Goal: Entertainment & Leisure: Consume media (video, audio)

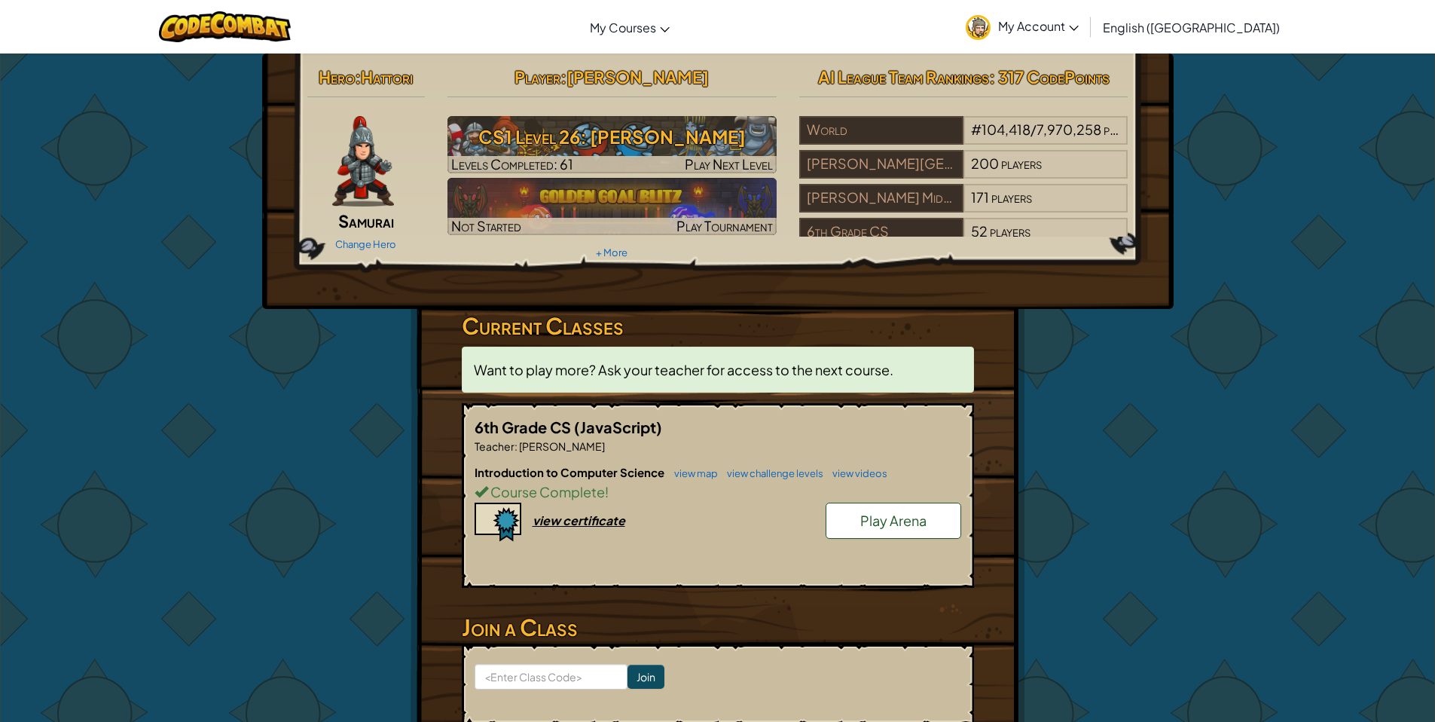
click at [362, 235] on div "Change Hero" at bounding box center [366, 243] width 118 height 24
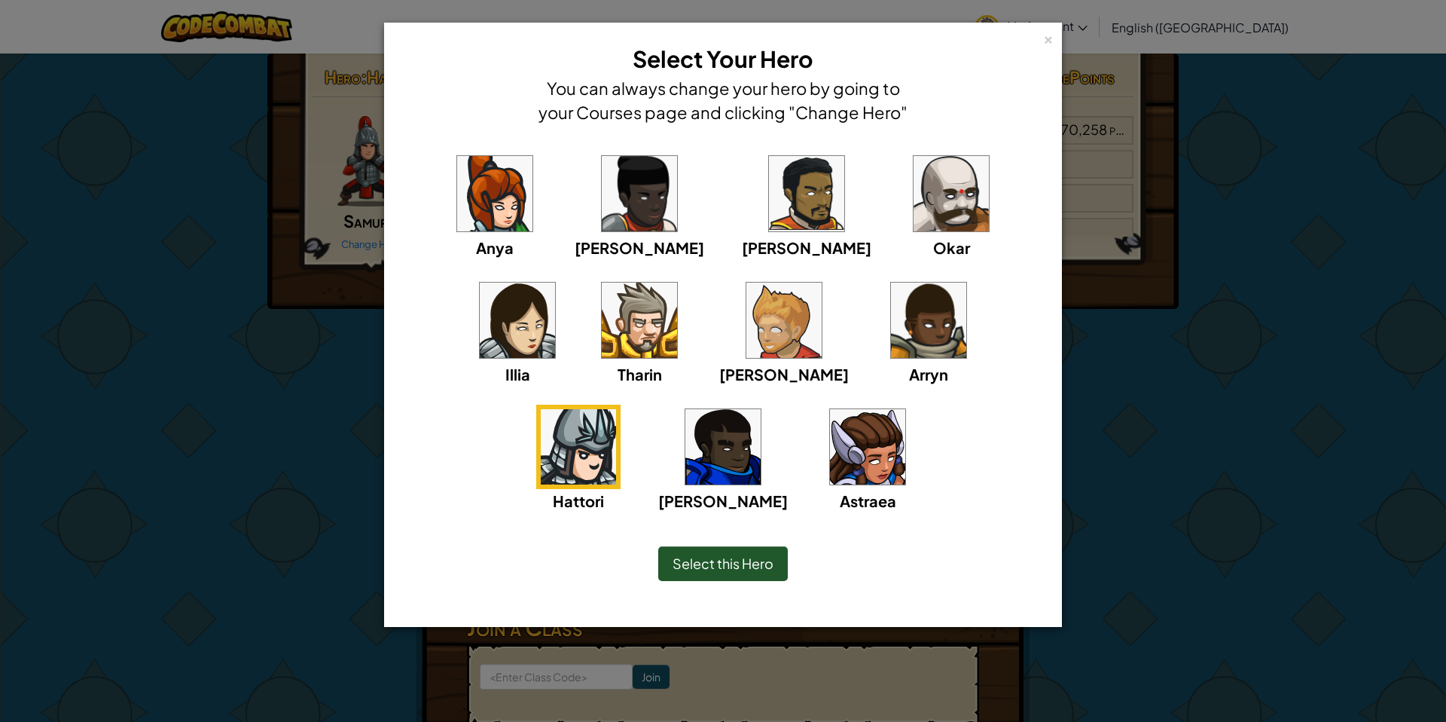
click at [602, 316] on img at bounding box center [639, 319] width 75 height 75
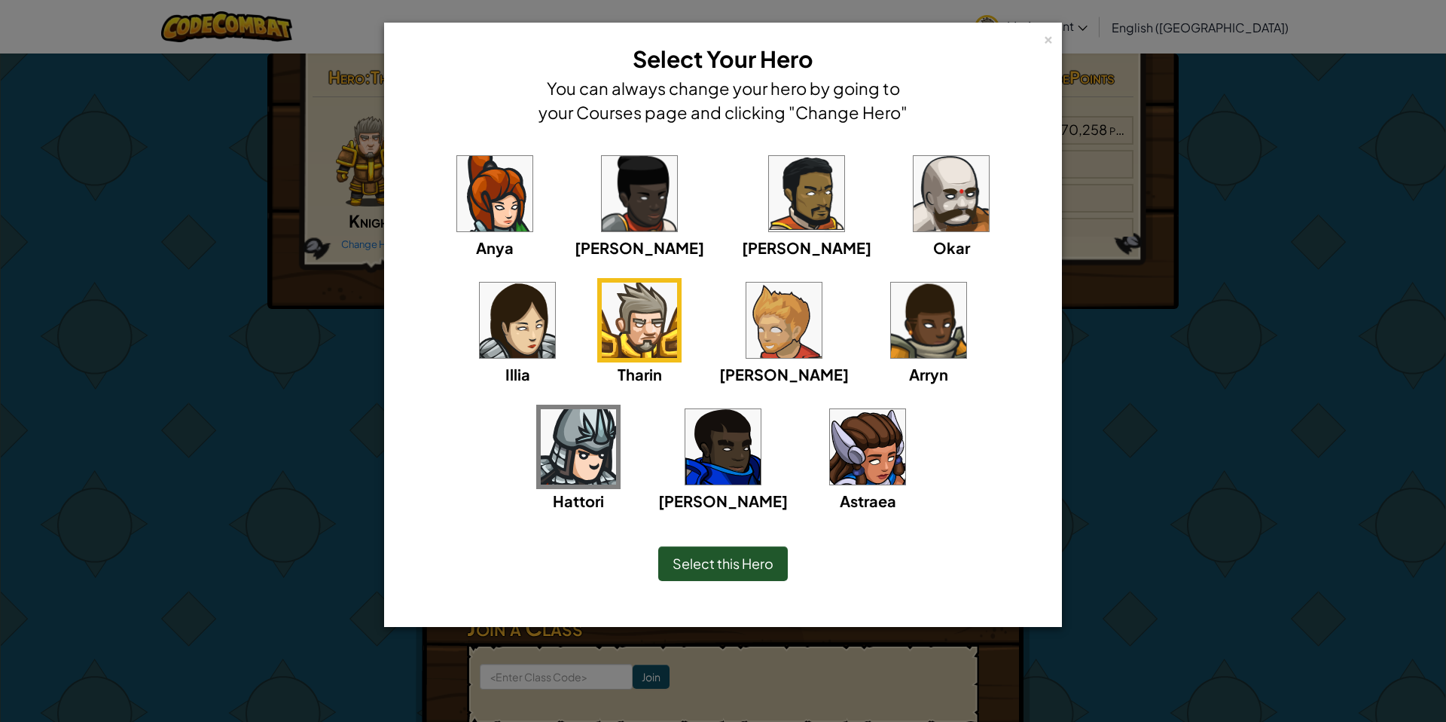
click at [912, 330] on div "Anya [PERSON_NAME] [PERSON_NAME] [PERSON_NAME] Arryn [PERSON_NAME]" at bounding box center [722, 341] width 631 height 380
click at [616, 409] on img at bounding box center [578, 446] width 75 height 75
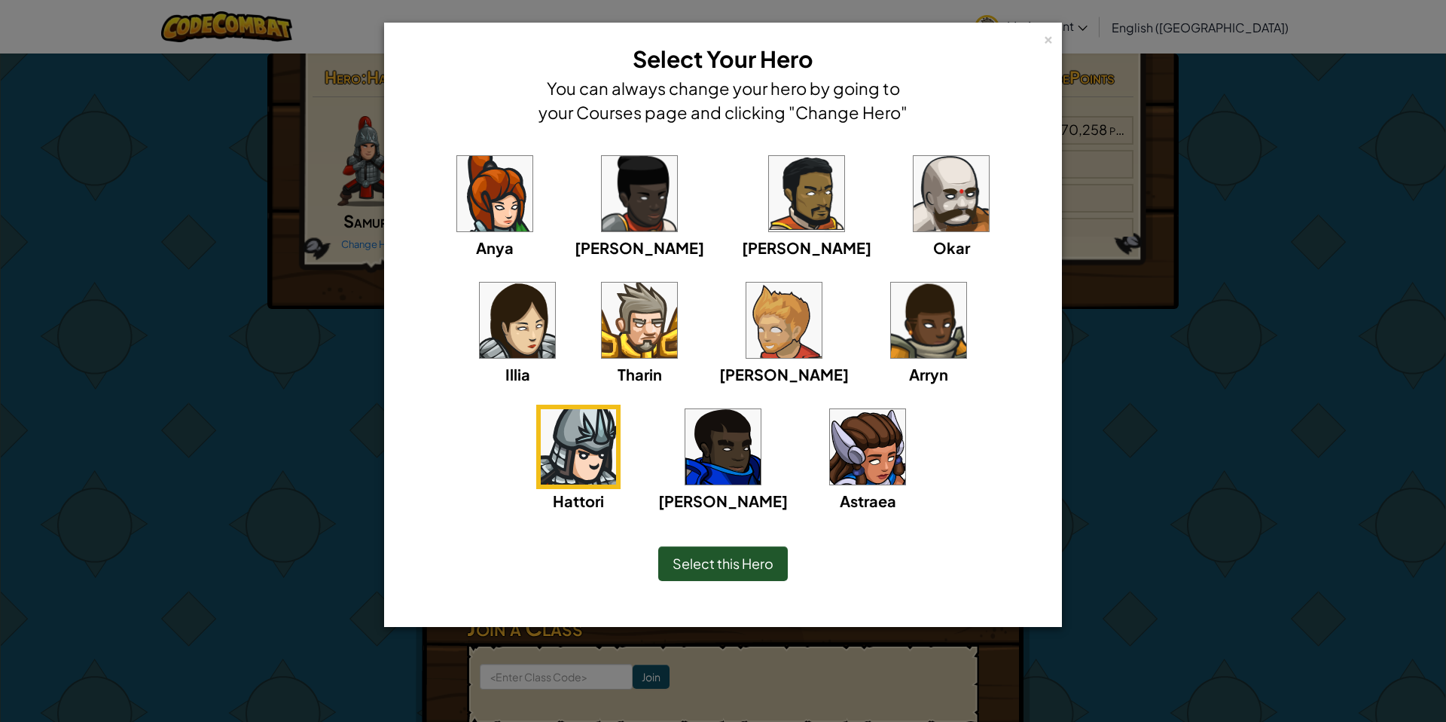
click at [981, 142] on div "Anya [PERSON_NAME] [PERSON_NAME] [PERSON_NAME] Arryn [PERSON_NAME]" at bounding box center [722, 322] width 661 height 372
click at [555, 282] on img at bounding box center [517, 319] width 75 height 75
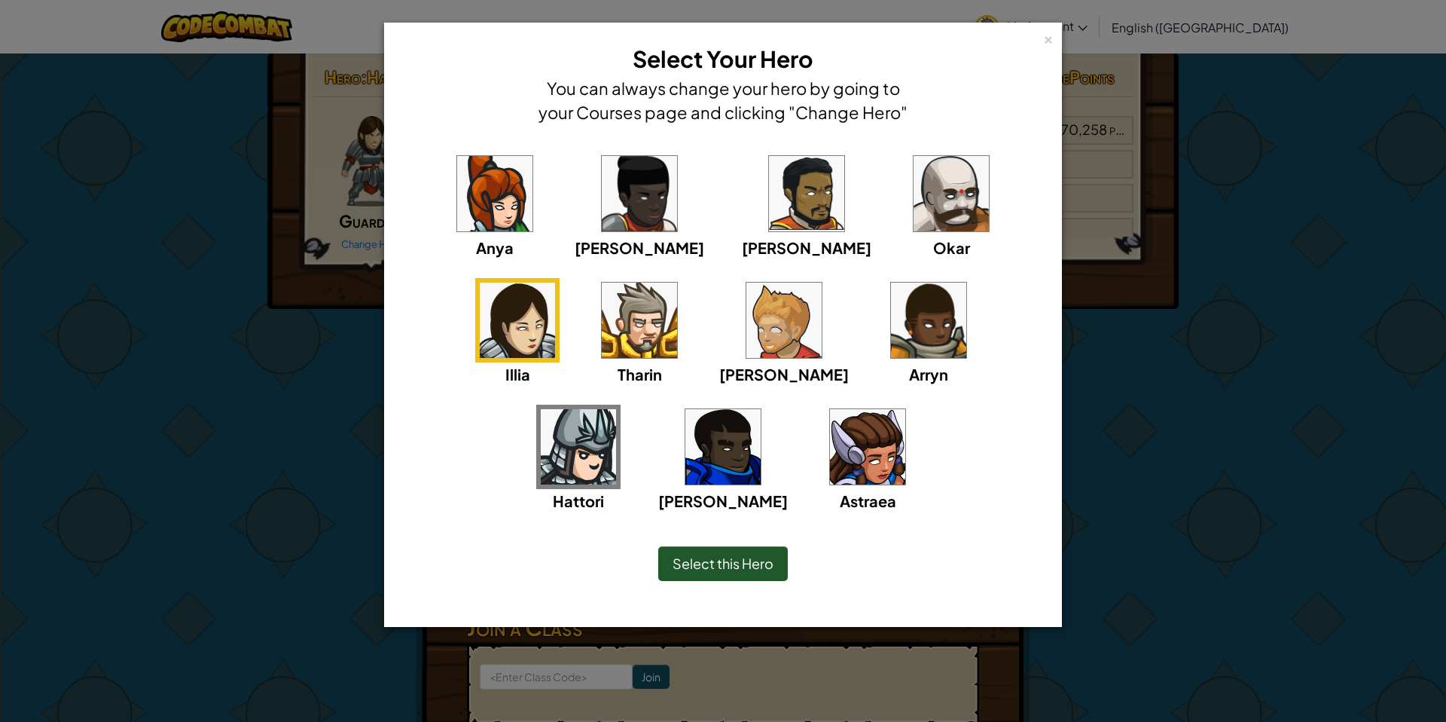
click at [761, 409] on img at bounding box center [722, 446] width 75 height 75
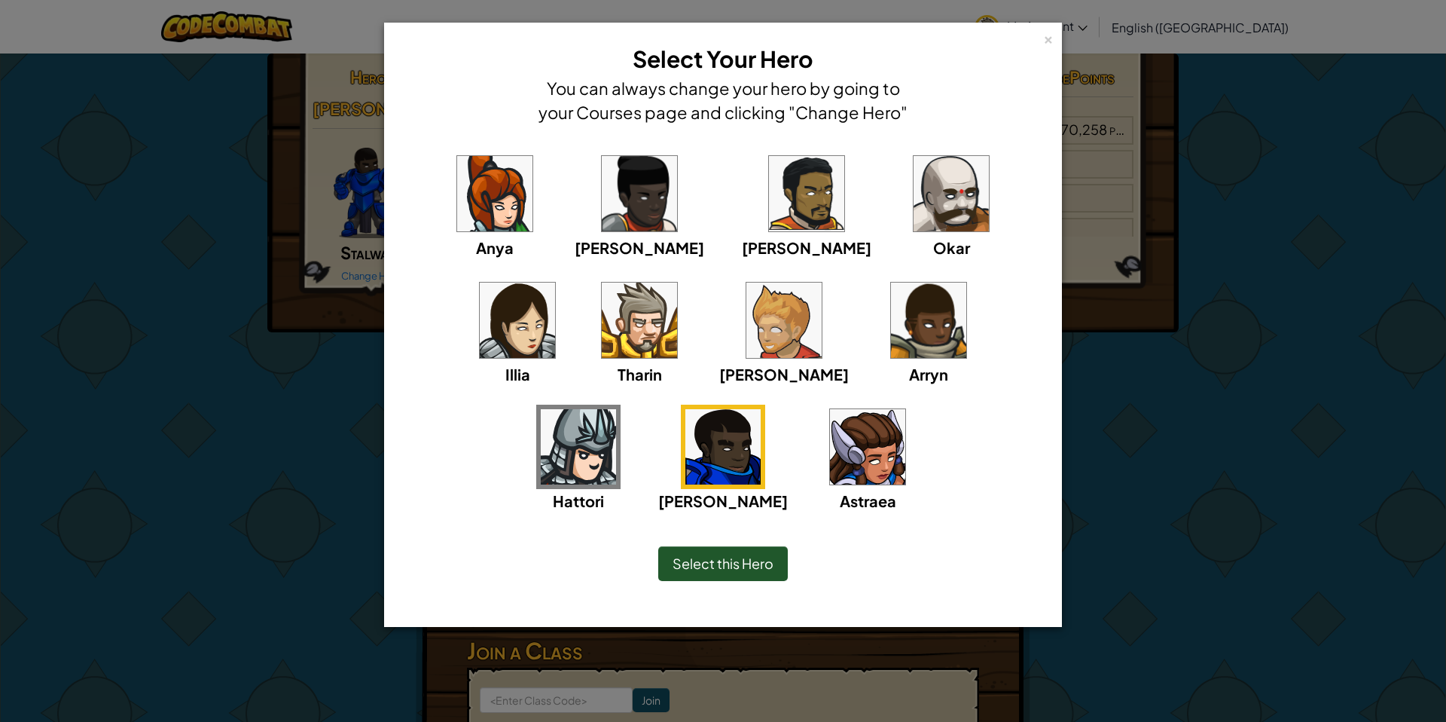
click at [914, 200] on img at bounding box center [951, 193] width 75 height 75
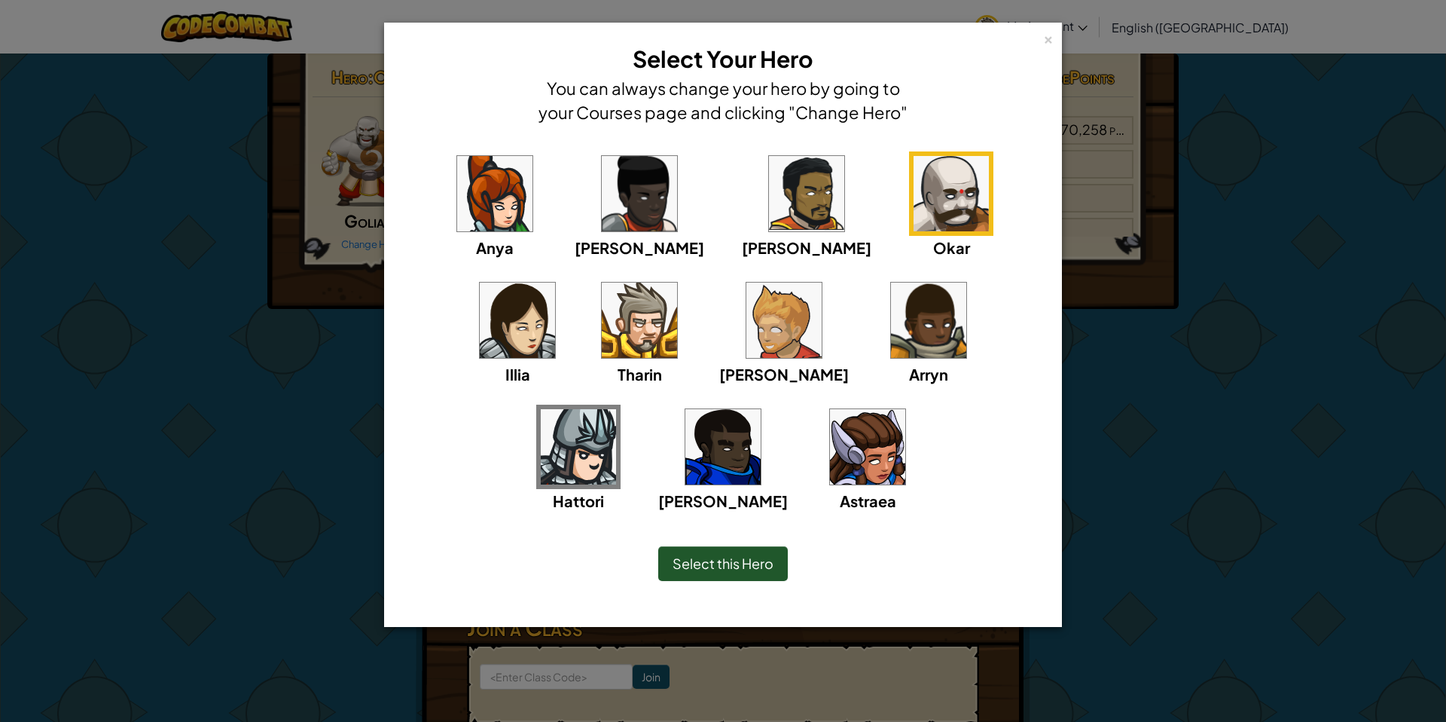
click at [769, 177] on img at bounding box center [806, 193] width 75 height 75
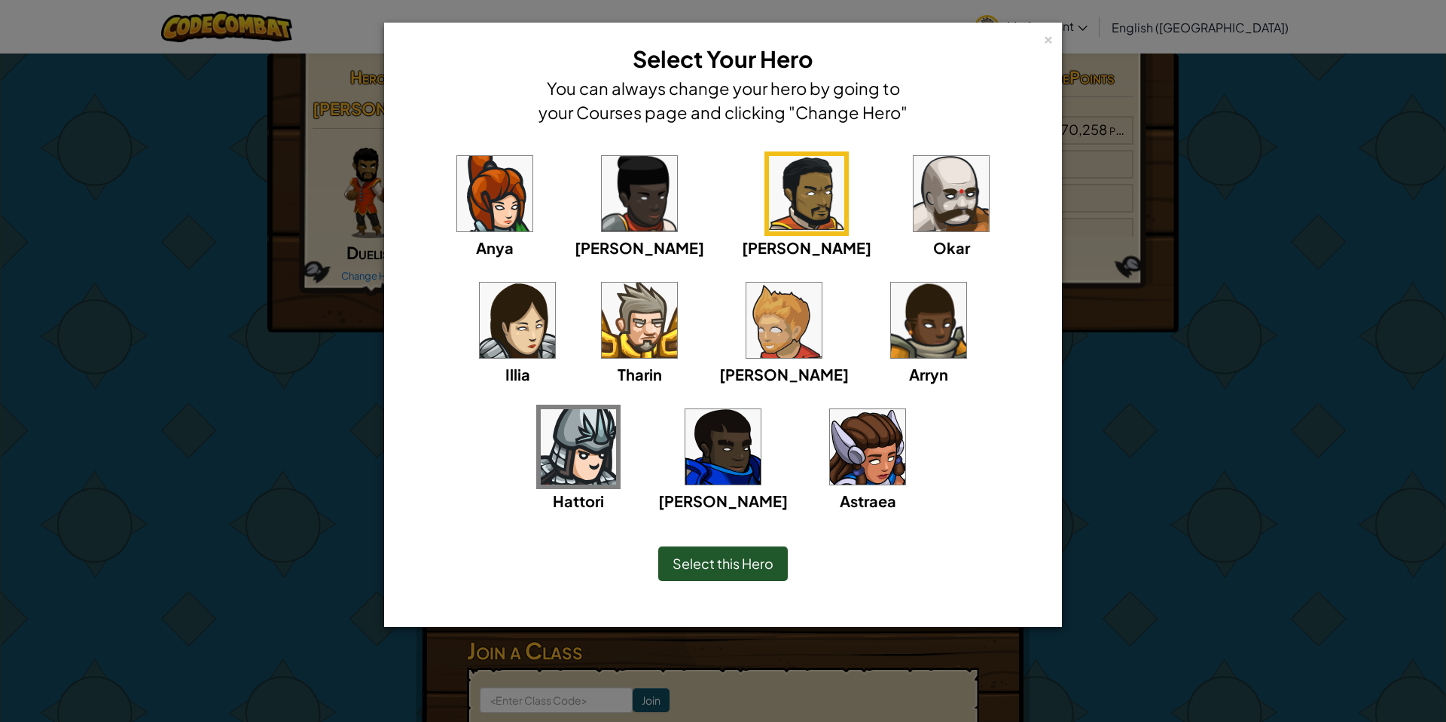
click at [618, 170] on img at bounding box center [639, 193] width 75 height 75
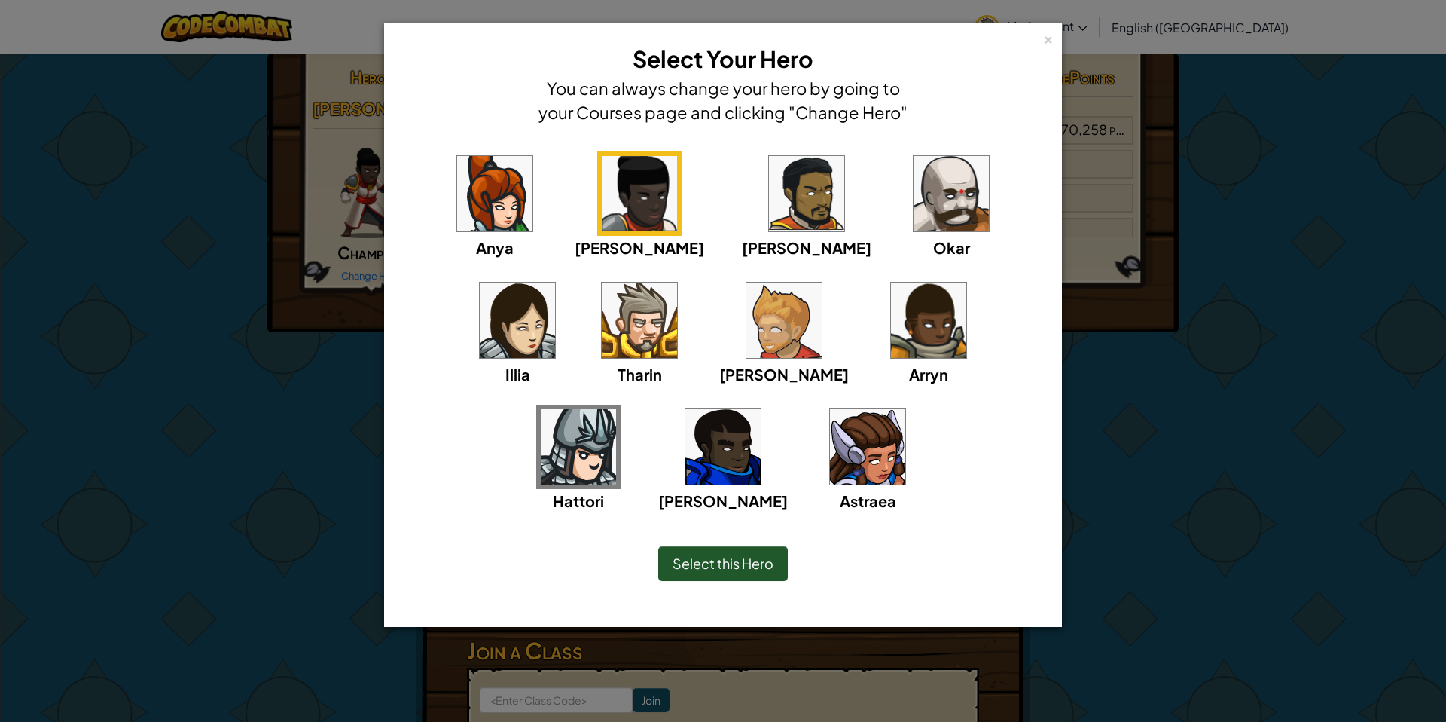
click at [523, 159] on div "Anya Ida Alejandro Okar Illia Tharin Ned Arryn Hattori Gordon Astraea" at bounding box center [722, 341] width 631 height 380
click at [508, 171] on img at bounding box center [494, 193] width 75 height 75
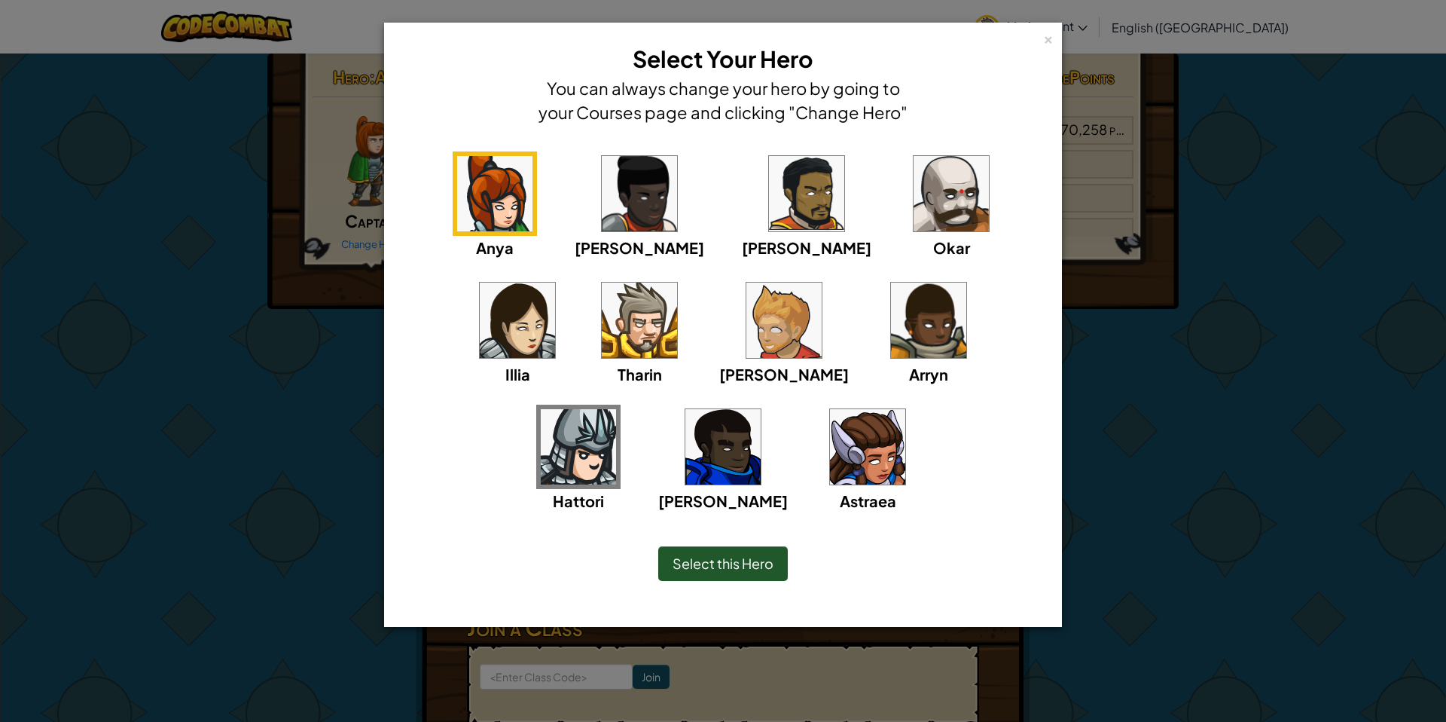
click at [746, 321] on img at bounding box center [783, 319] width 75 height 75
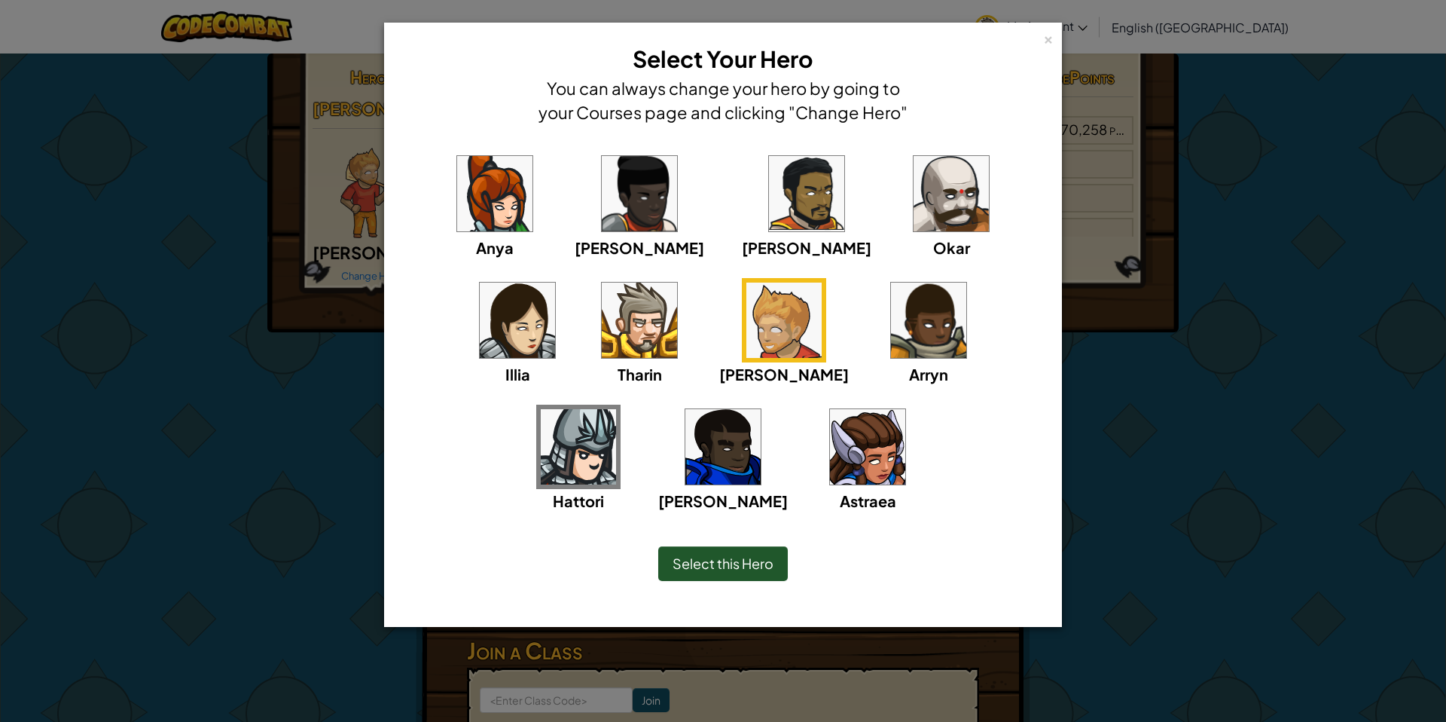
click at [891, 331] on img at bounding box center [928, 319] width 75 height 75
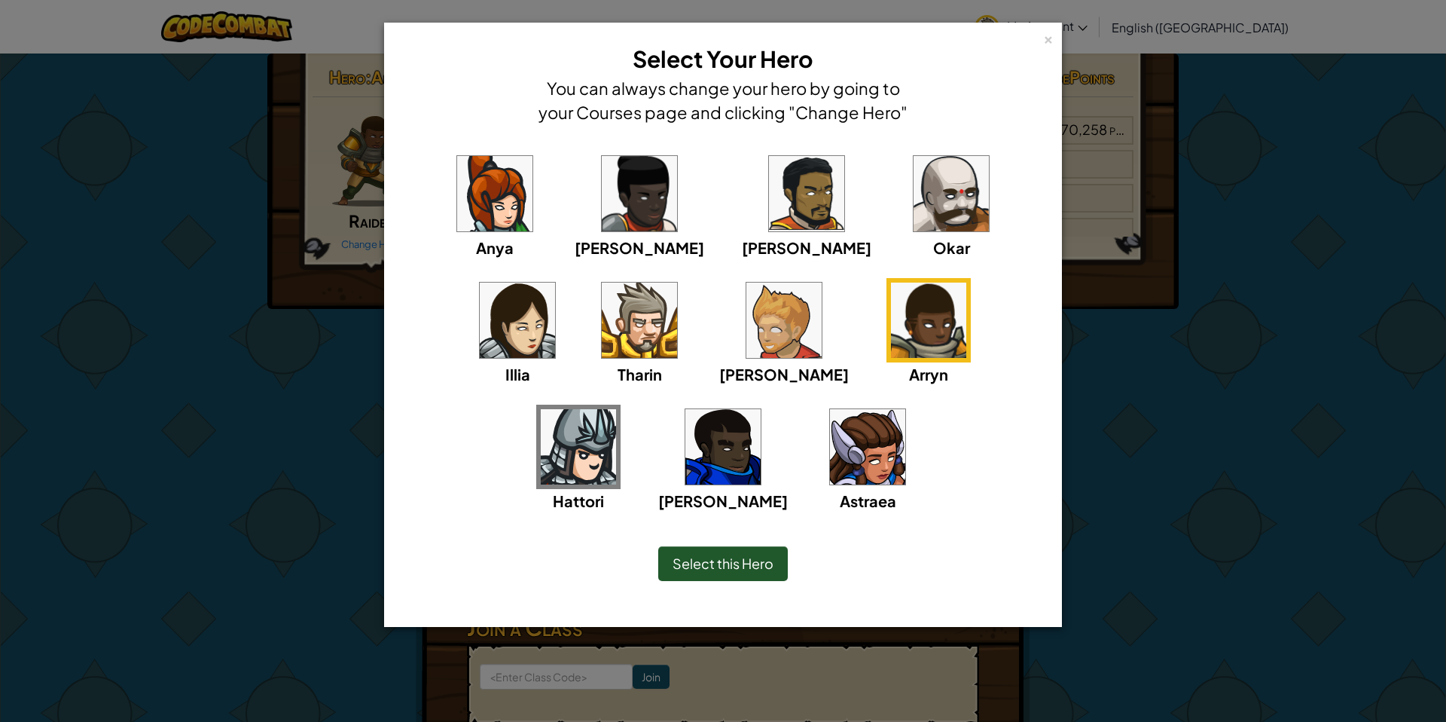
click at [830, 419] on img at bounding box center [867, 446] width 75 height 75
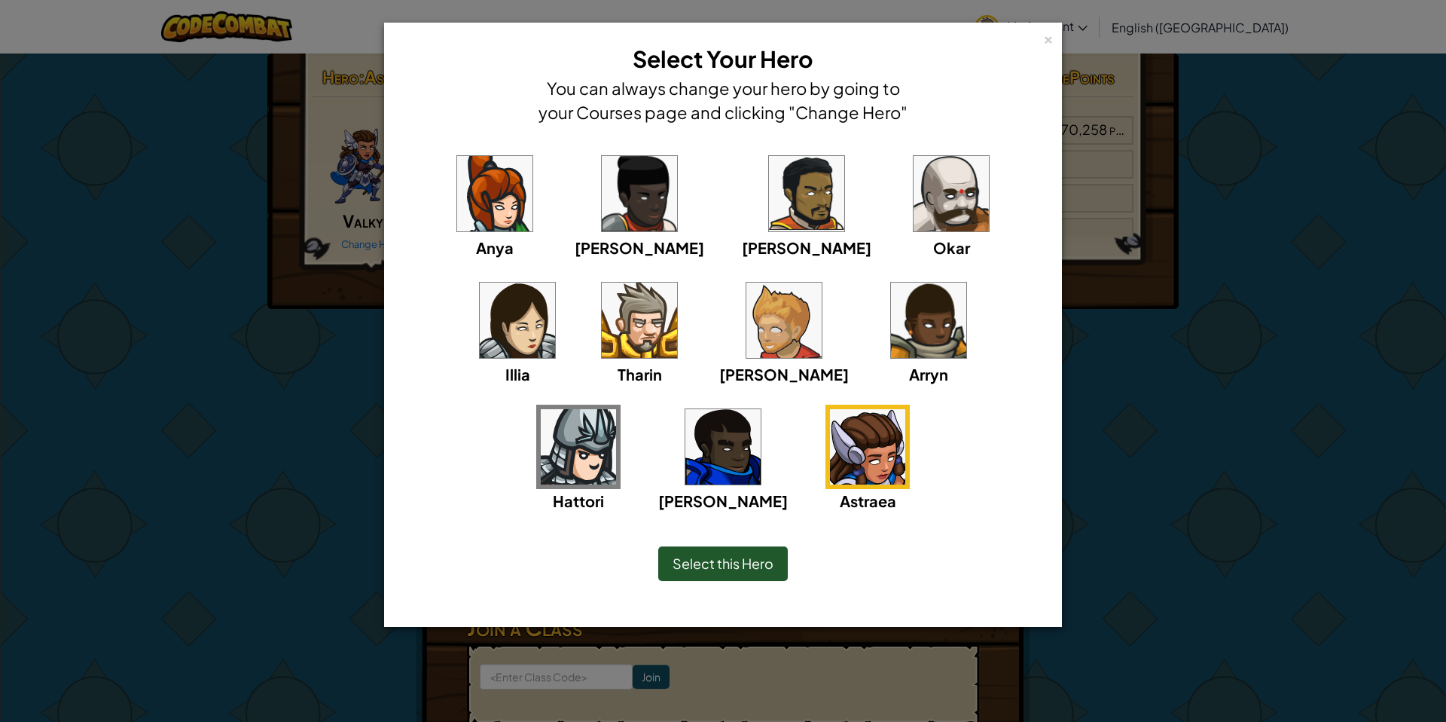
click at [602, 294] on img at bounding box center [639, 319] width 75 height 75
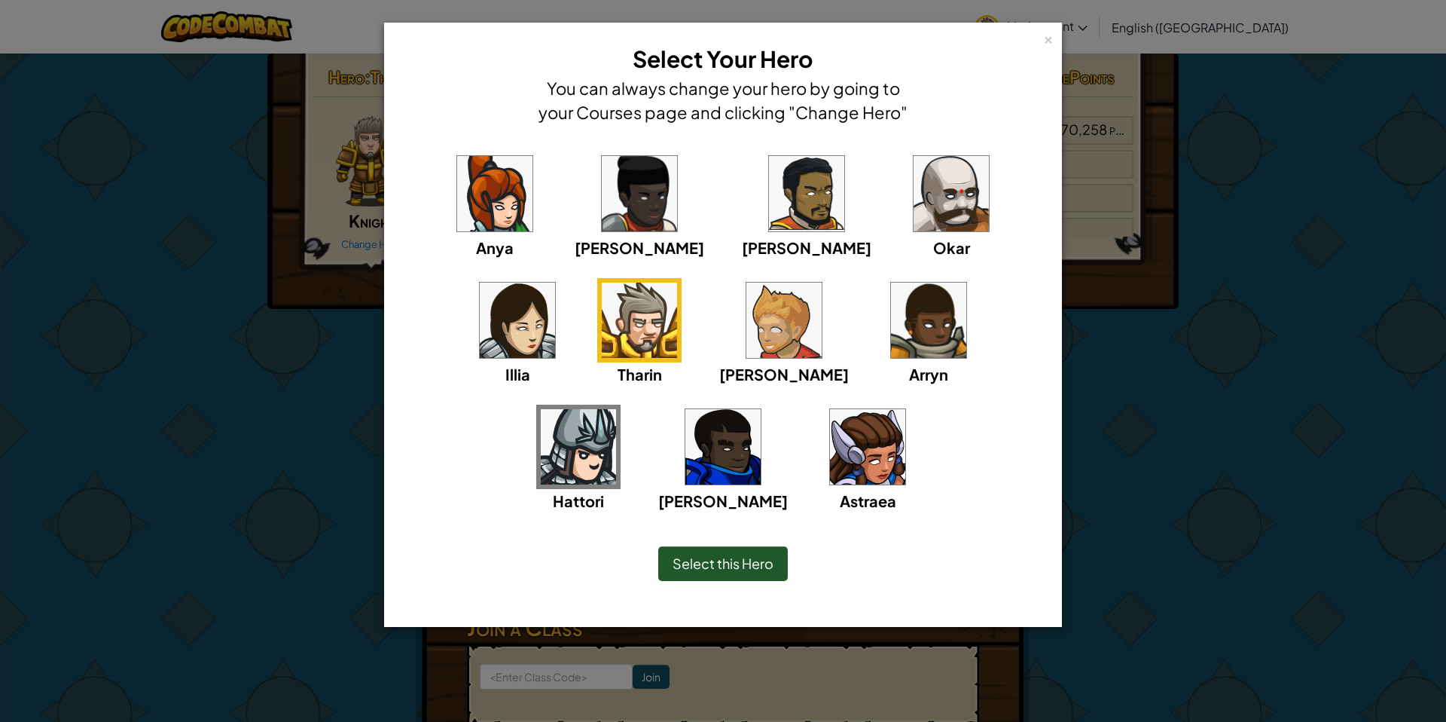
click at [694, 571] on span "Select this Hero" at bounding box center [723, 562] width 101 height 17
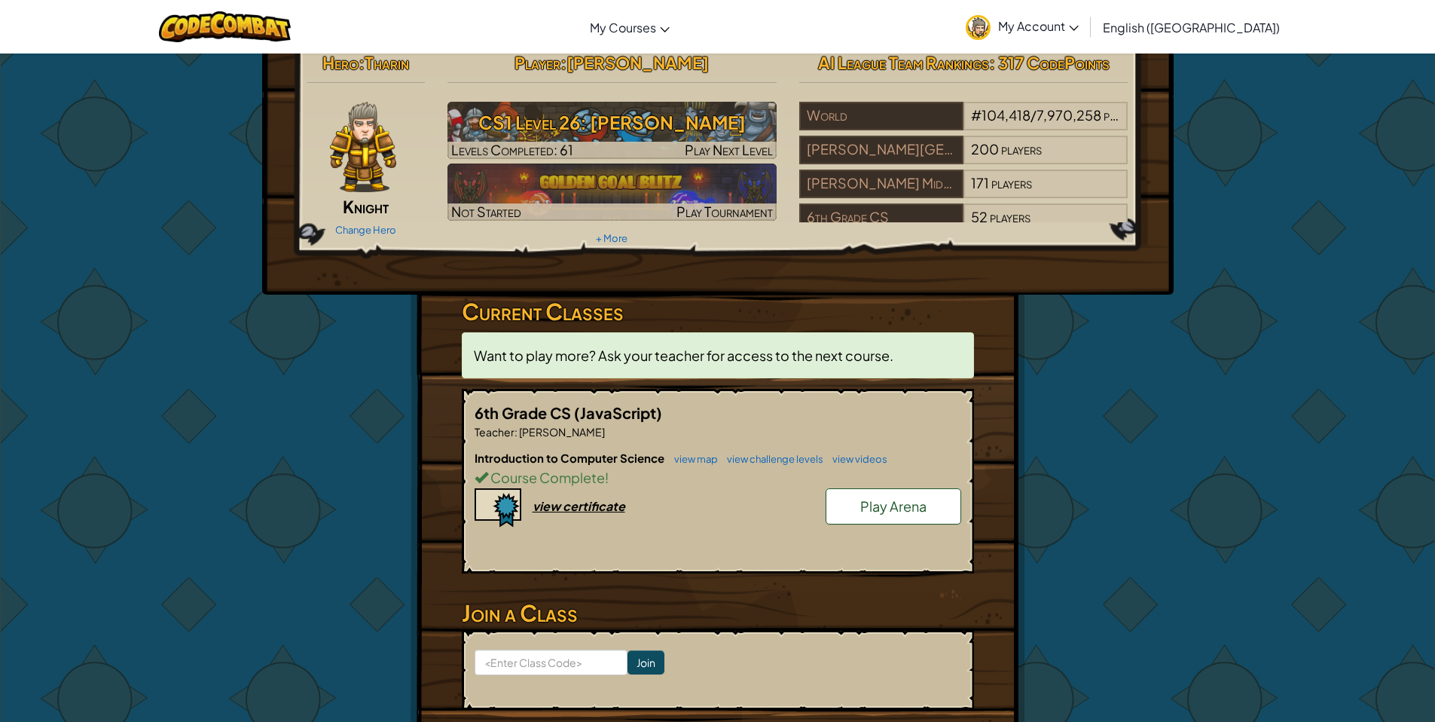
scroll to position [29, 0]
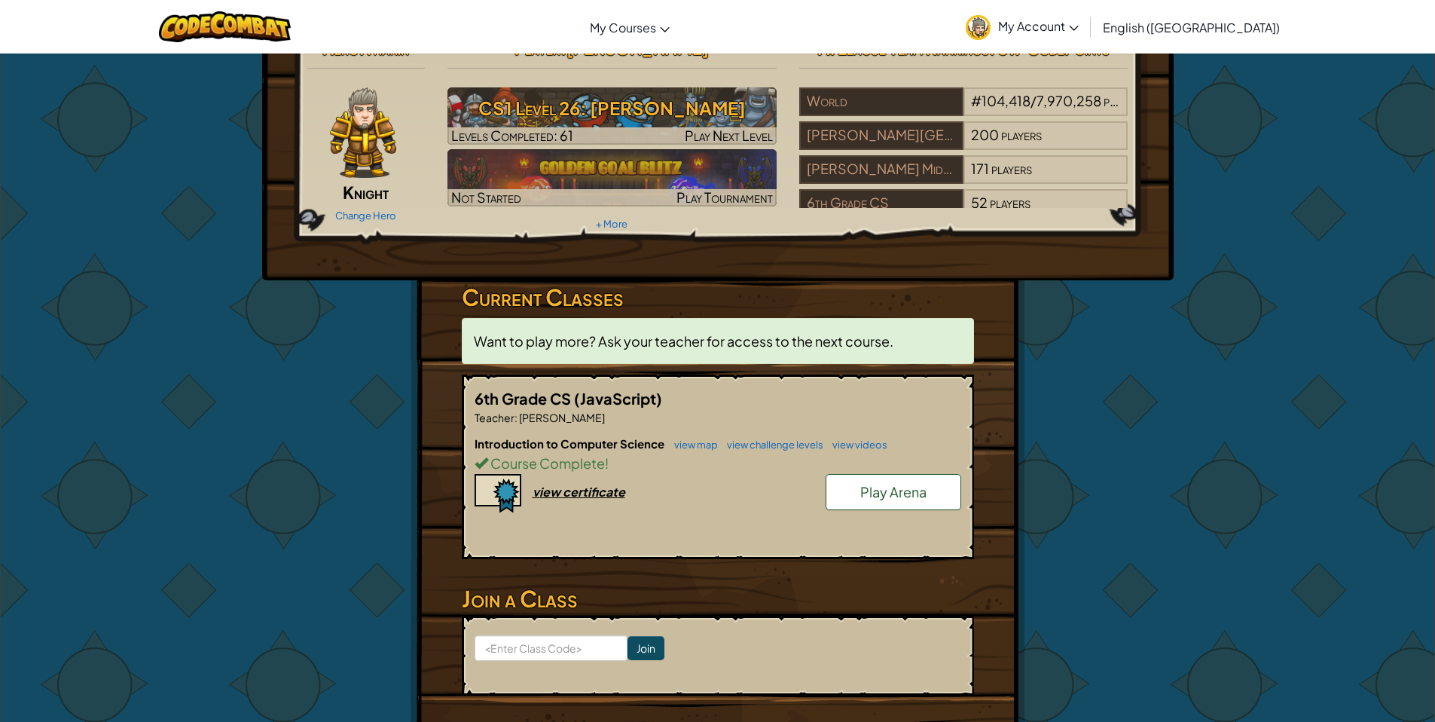
click at [351, 207] on div "Change Hero" at bounding box center [366, 215] width 118 height 24
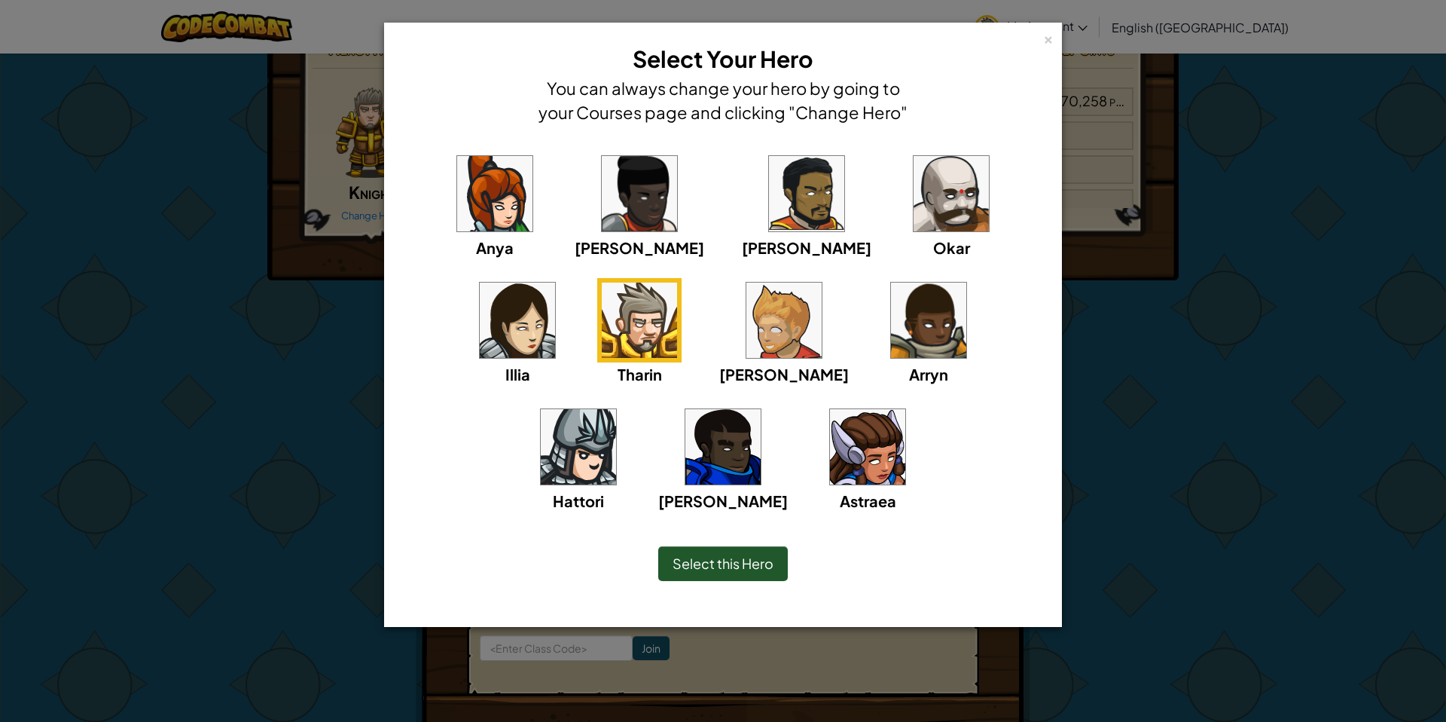
drag, startPoint x: 46, startPoint y: 369, endPoint x: 368, endPoint y: 450, distance: 331.7
click at [69, 371] on div "× Select Your Hero You can always change your hero by going to your Courses pag…" at bounding box center [723, 361] width 1446 height 722
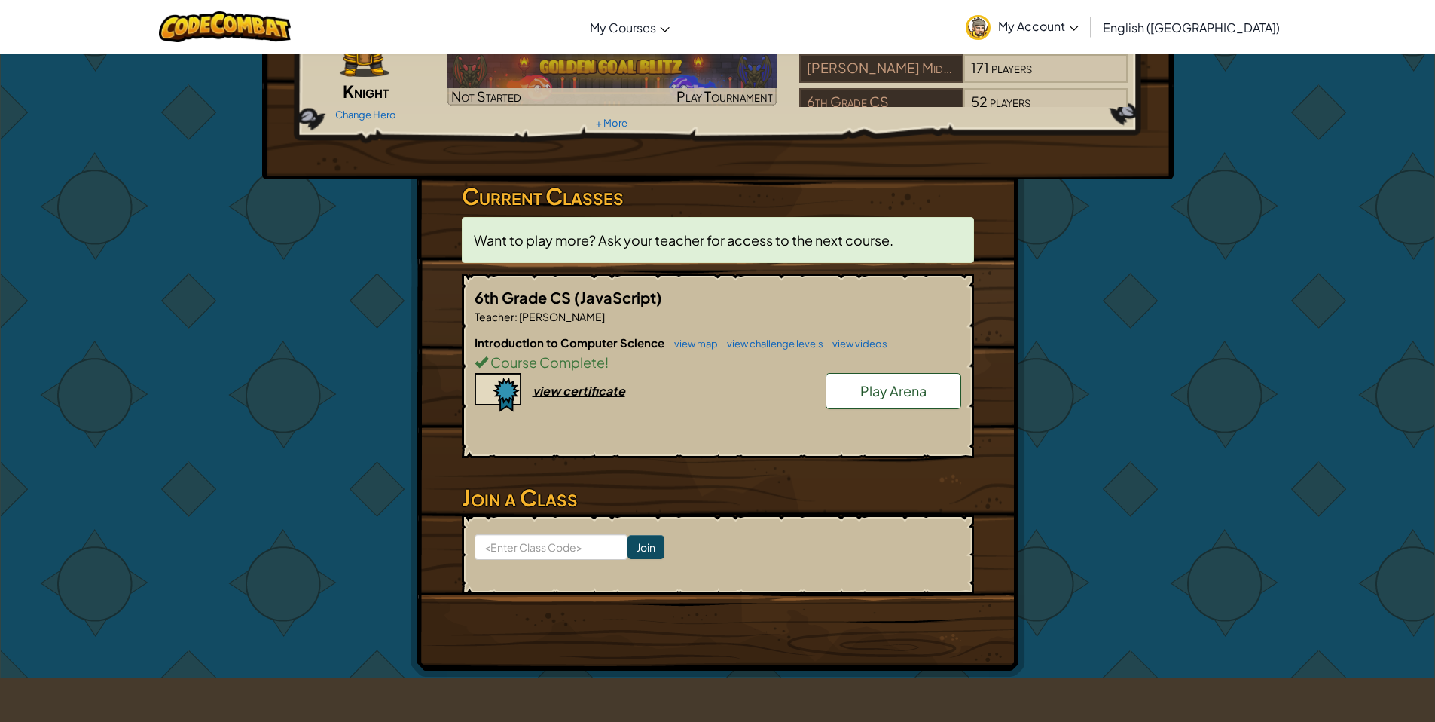
scroll to position [133, 0]
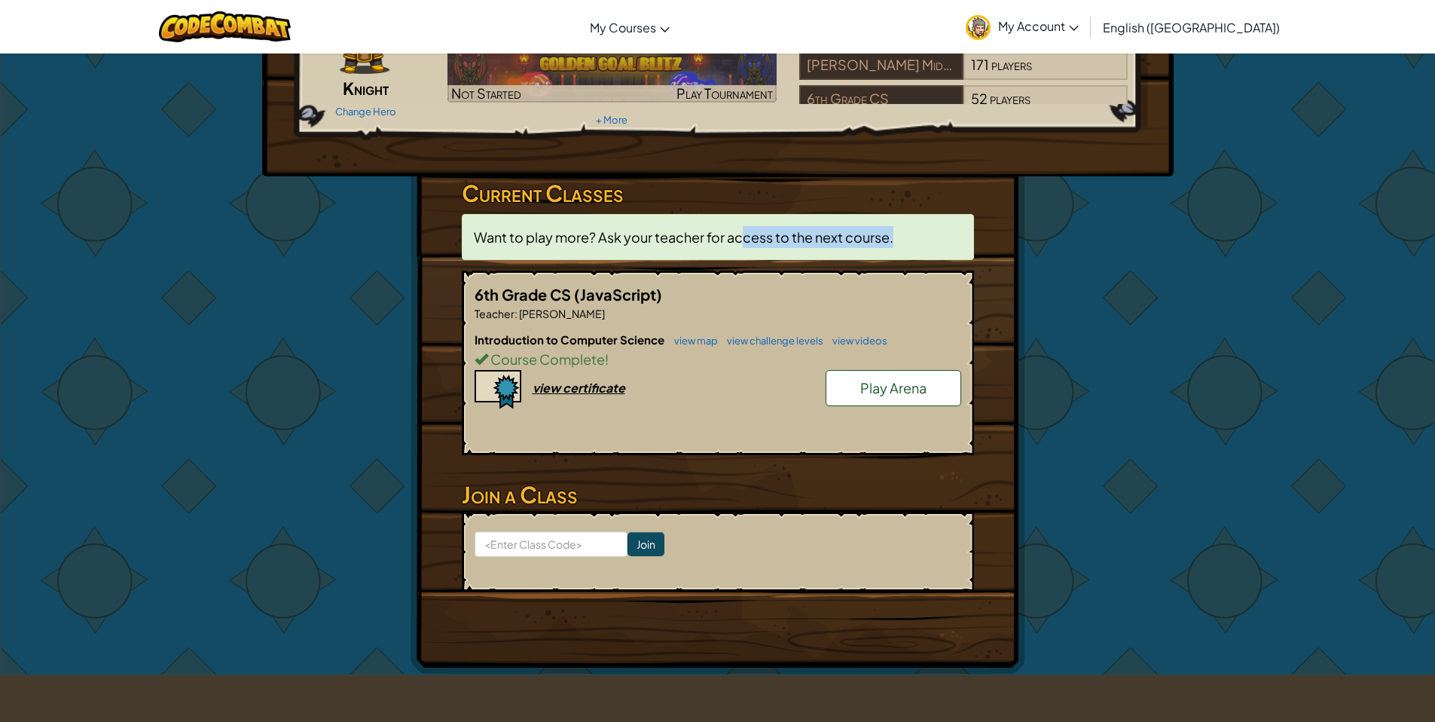
drag, startPoint x: 743, startPoint y: 230, endPoint x: 685, endPoint y: 250, distance: 60.7
click at [688, 250] on p "Want to play more? Ask your teacher for access to the next course." at bounding box center [718, 237] width 512 height 46
click at [706, 239] on span "Want to play more? Ask your teacher for access to the next course." at bounding box center [683, 236] width 419 height 17
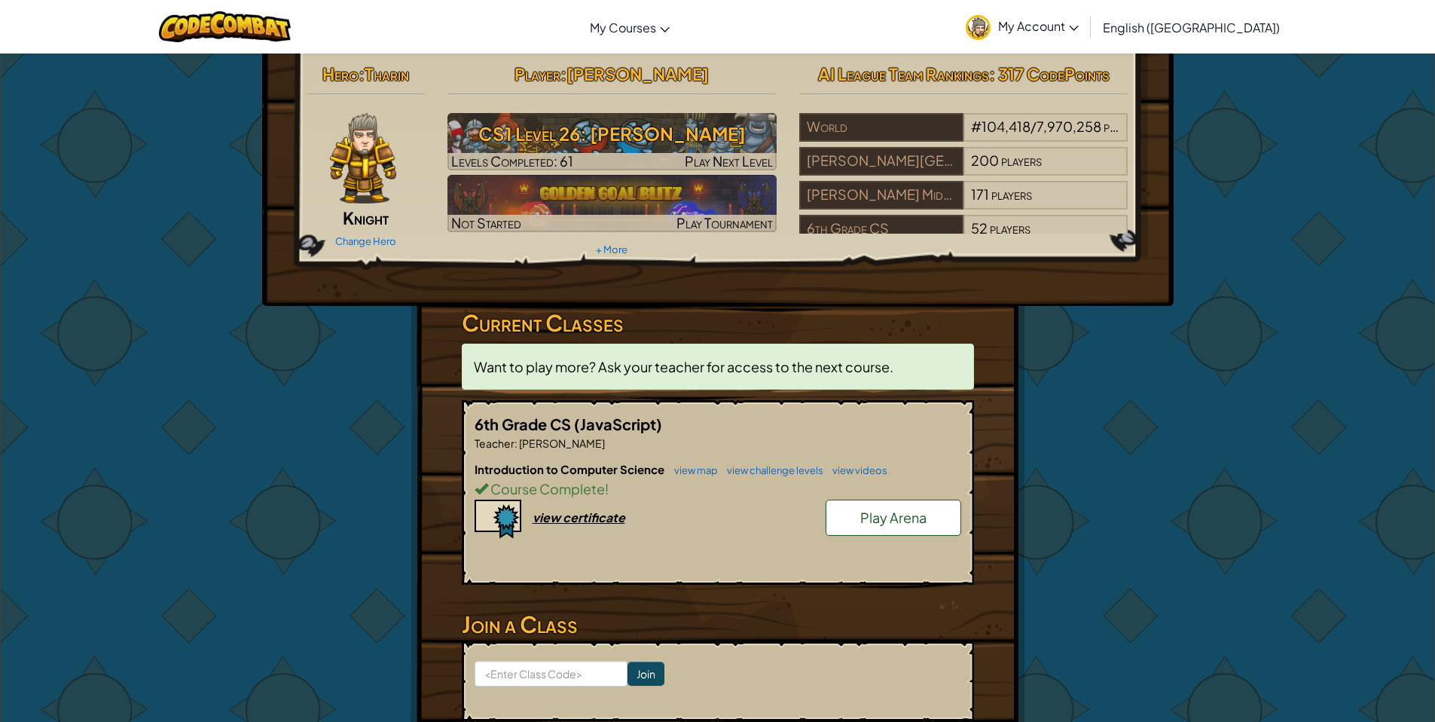
scroll to position [0, 0]
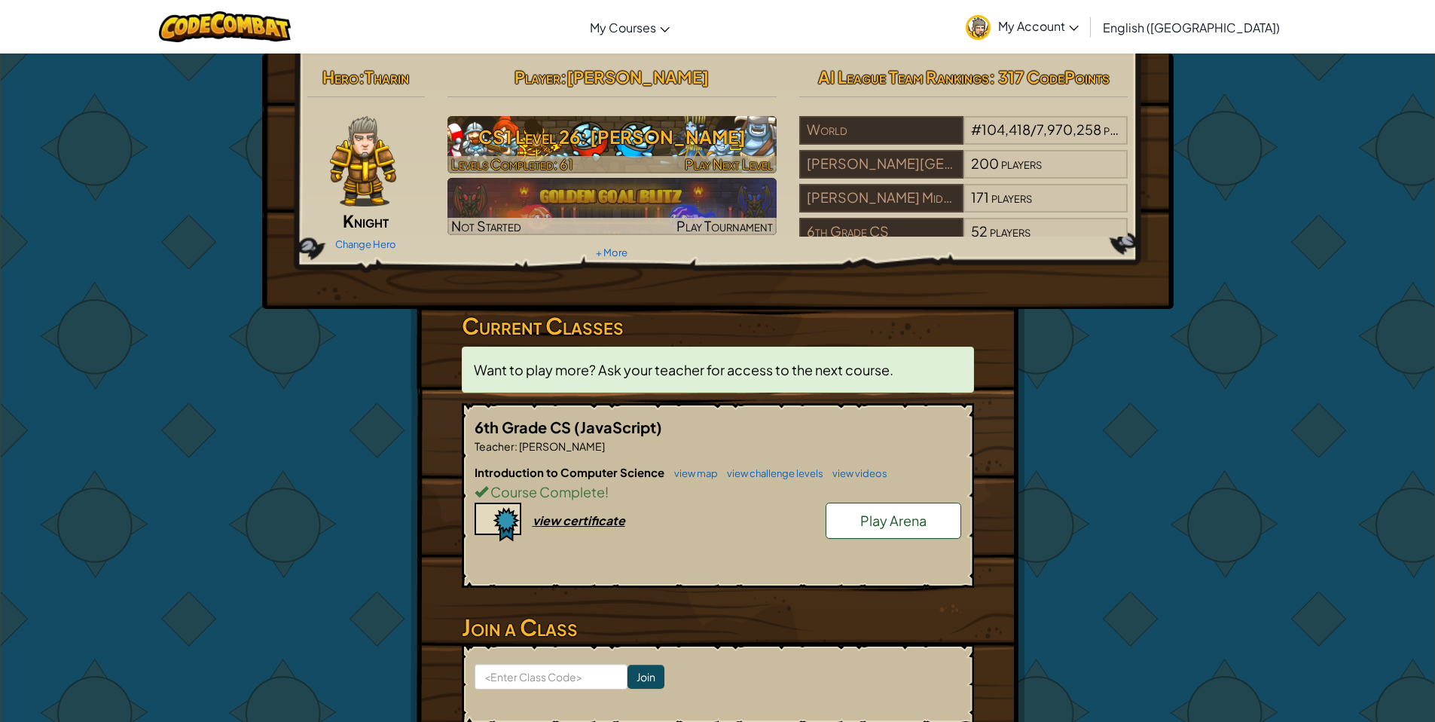
click at [559, 133] on h3 "CS1 Level 26: Wakka Maul" at bounding box center [611, 137] width 329 height 34
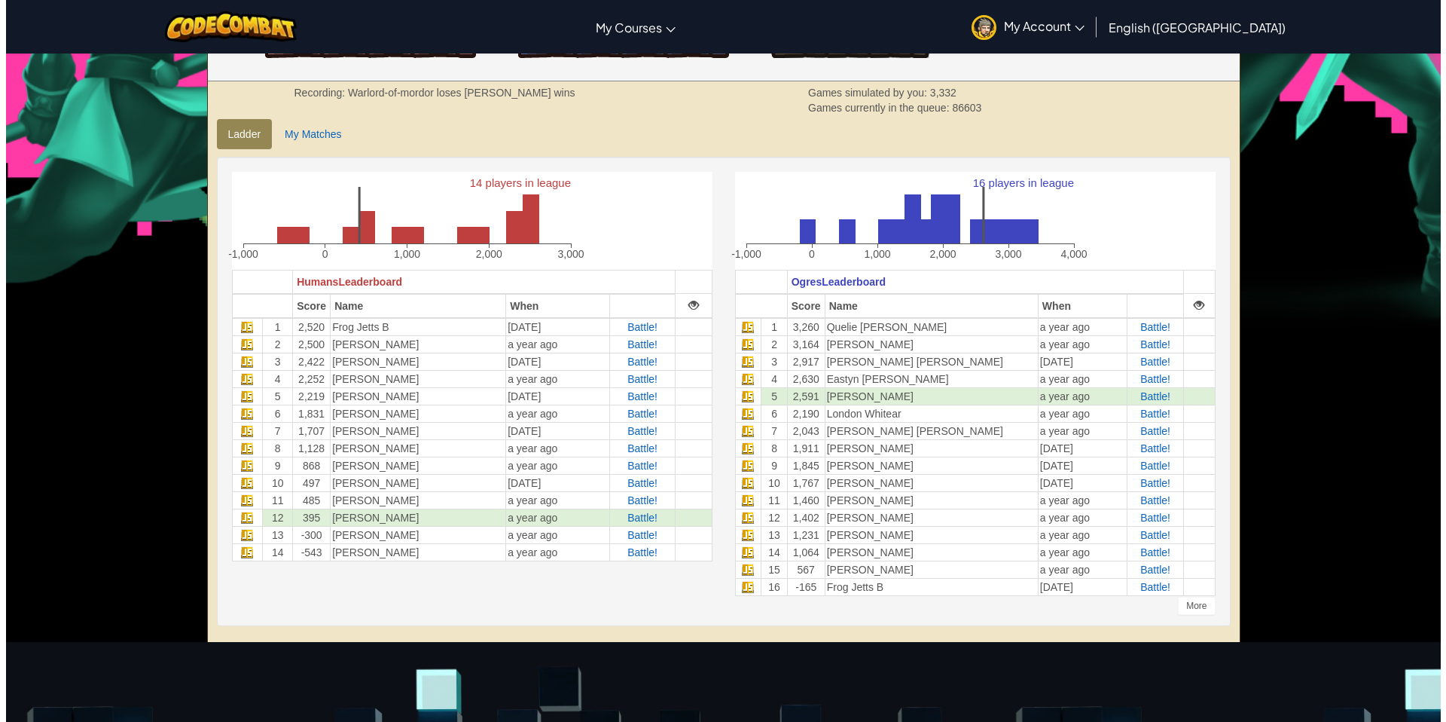
scroll to position [223, 0]
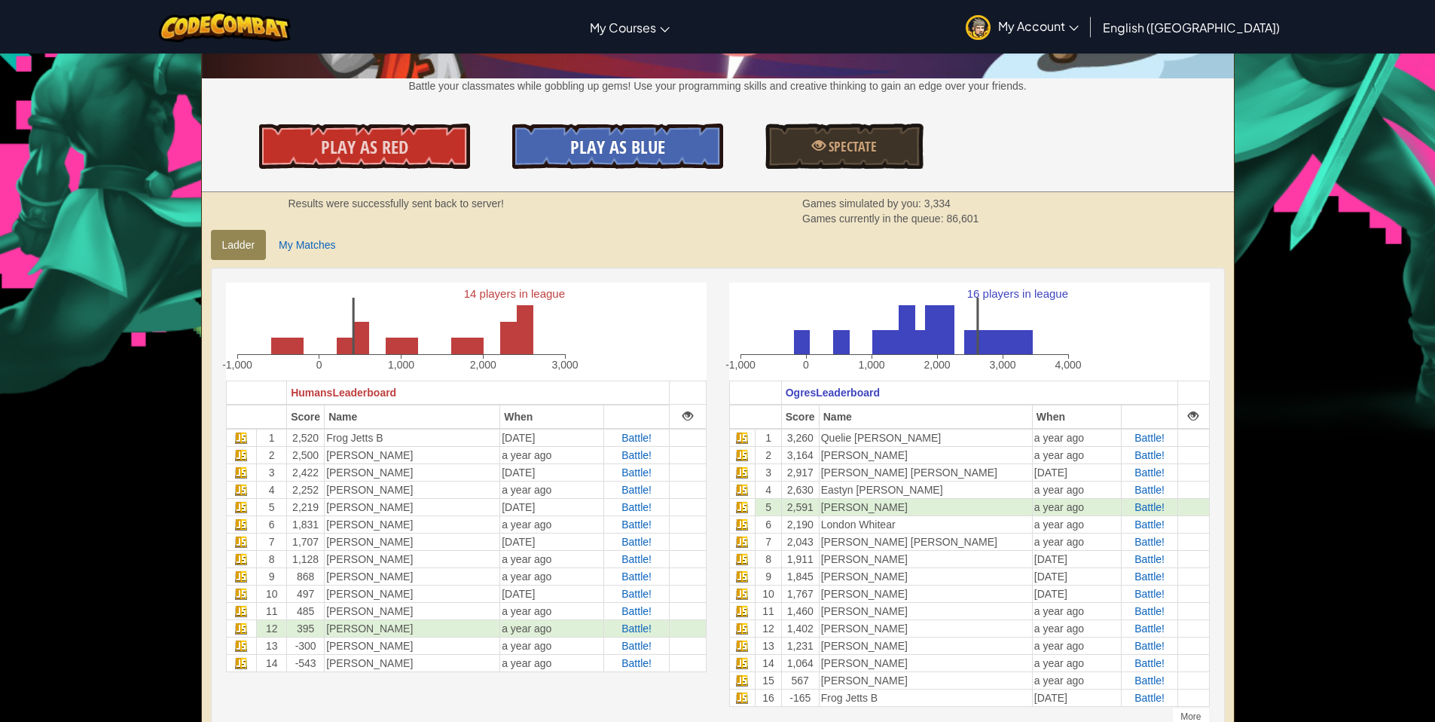
click at [646, 166] on link "Play As Blue" at bounding box center [617, 146] width 211 height 45
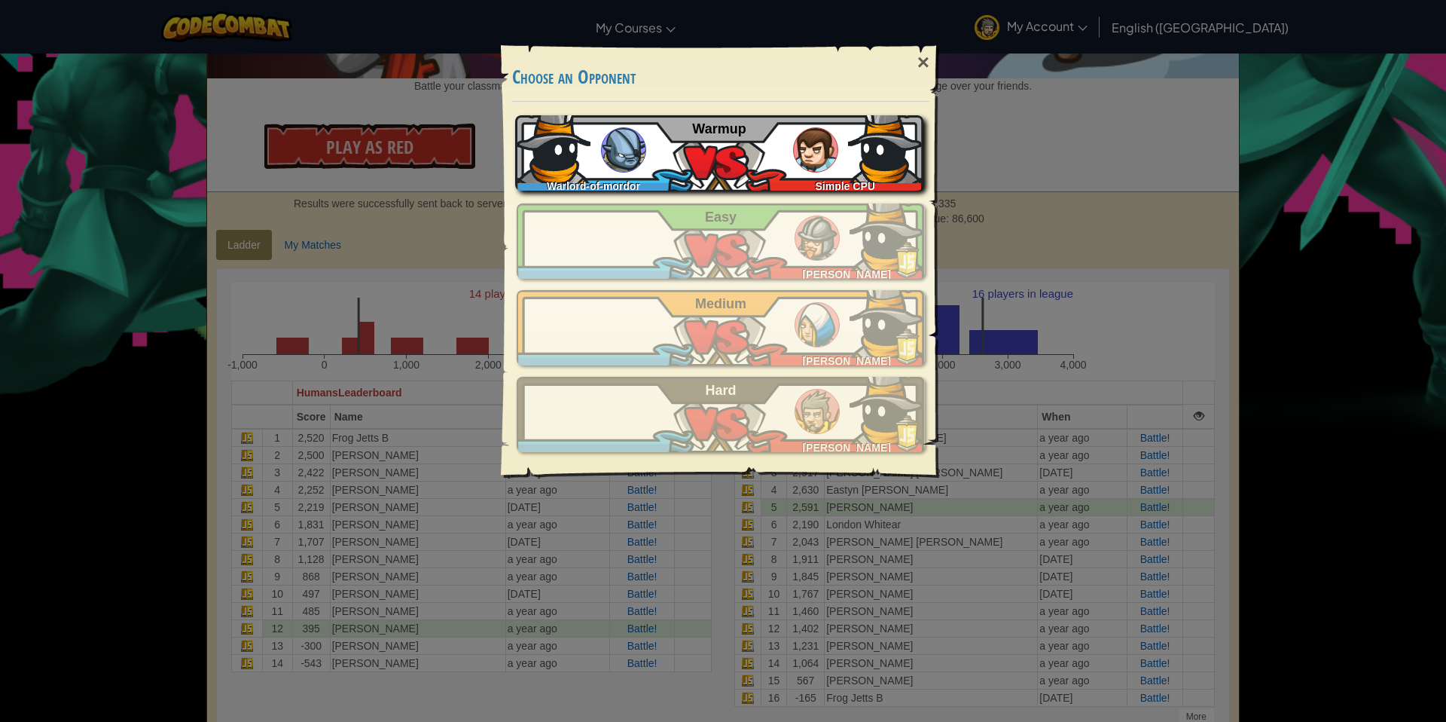
click at [738, 169] on div "Warlord-of-mordor Simple CPU Warmup" at bounding box center [719, 152] width 408 height 75
